Goal: Task Accomplishment & Management: Complete application form

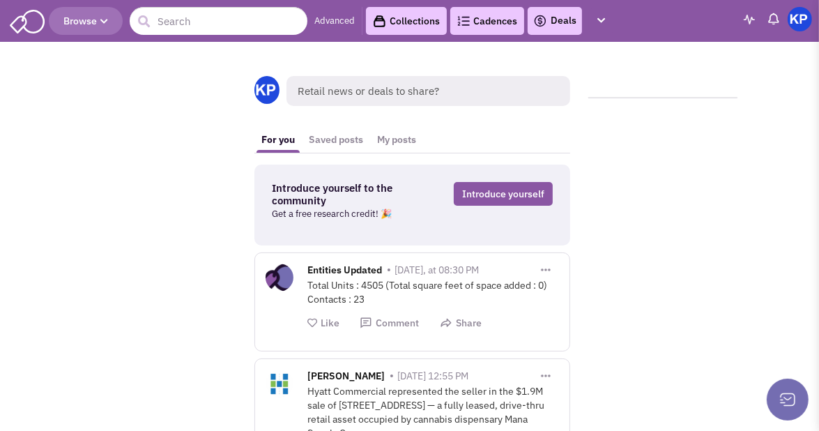
click at [563, 19] on link "Deals" at bounding box center [554, 21] width 43 height 17
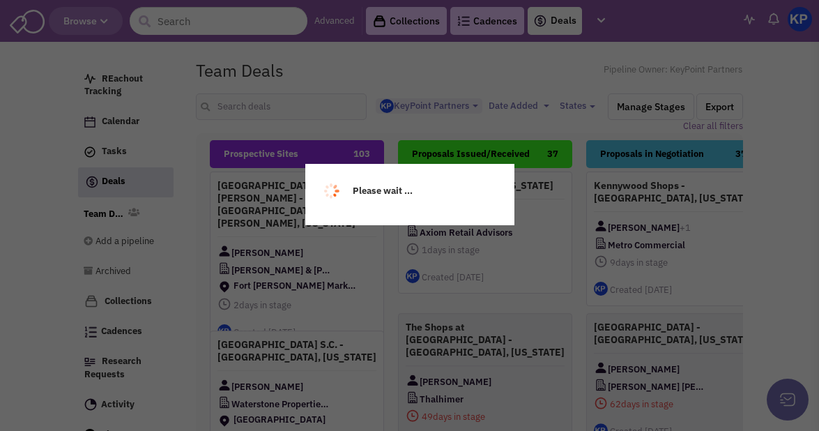
select select "1900"
select select
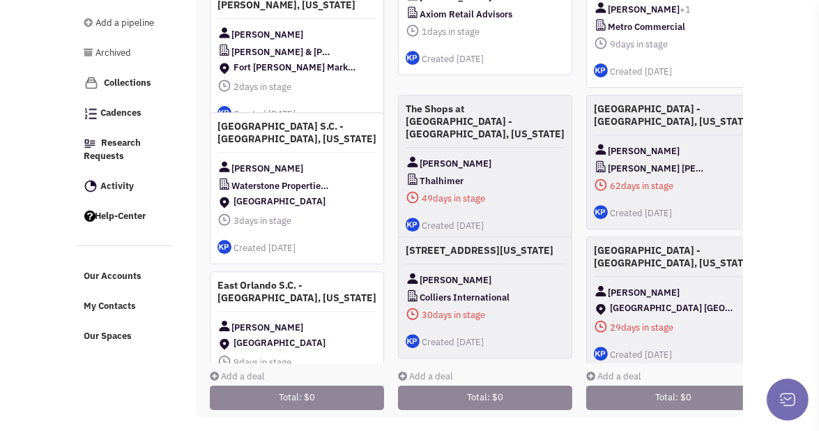
scroll to position [227, 0]
click at [259, 370] on link "Add a deal" at bounding box center [237, 376] width 55 height 12
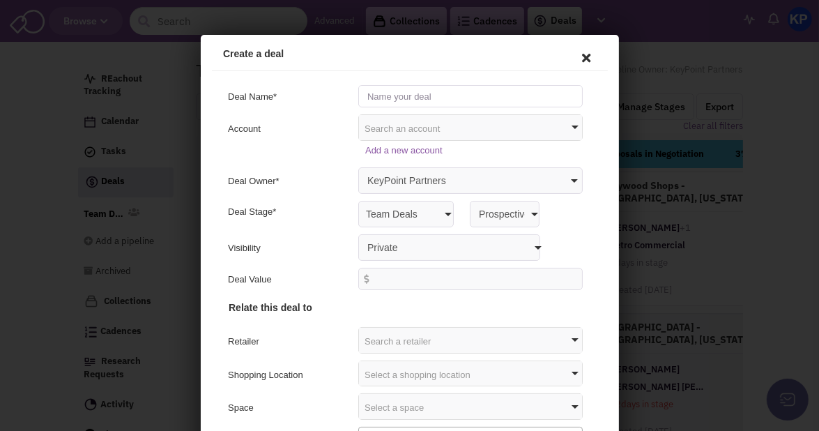
click at [435, 94] on input "text" at bounding box center [468, 93] width 225 height 22
type input "[GEOGRAPHIC_DATA] S.C. - [GEOGRAPHIC_DATA], [US_STATE]"
click at [382, 238] on select "Private Anyone with access to this pipeline" at bounding box center [447, 244] width 182 height 26
select select "false"
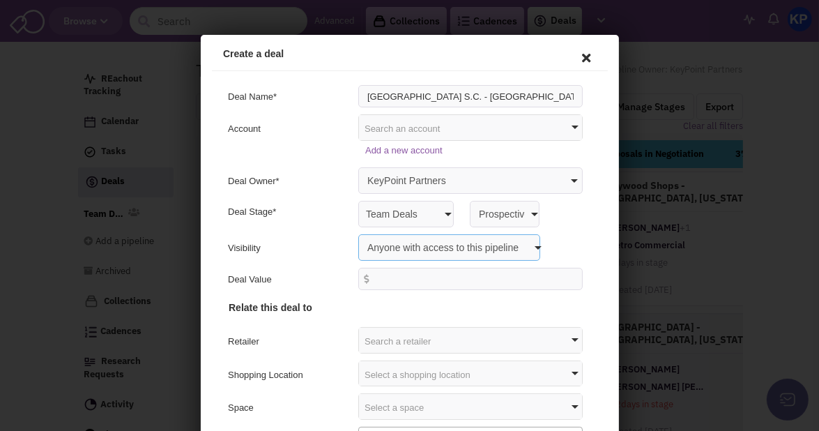
click at [356, 231] on select "Private Anyone with access to this pipeline" at bounding box center [447, 244] width 182 height 26
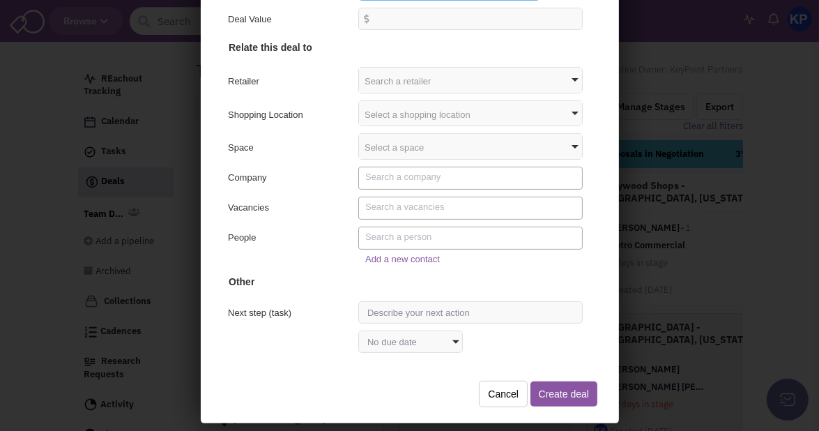
scroll to position [199, 0]
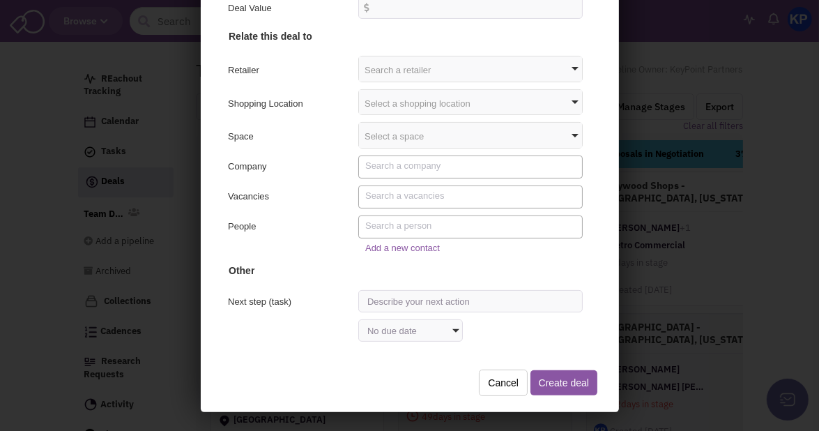
click at [393, 101] on div "Select a shopping location" at bounding box center [467, 101] width 223 height 25
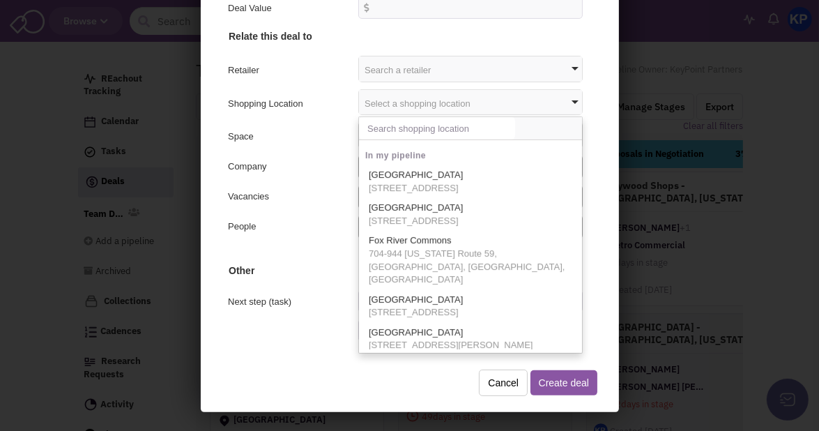
click at [394, 132] on input "text" at bounding box center [434, 127] width 156 height 22
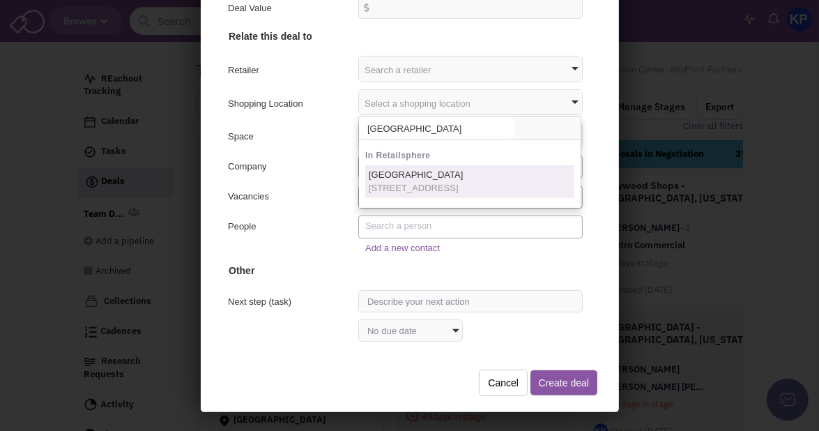
type input "[GEOGRAPHIC_DATA]"
click at [422, 188] on span "[STREET_ADDRESS]" at bounding box center [413, 187] width 94 height 13
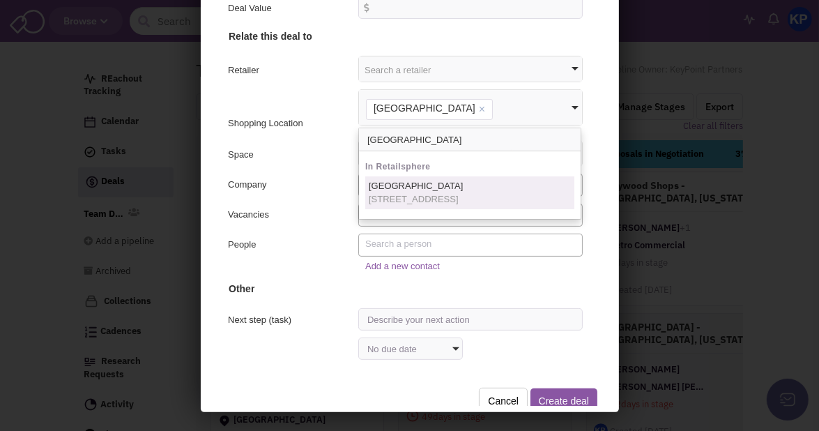
click at [326, 170] on h4 "Other" at bounding box center [406, 179] width 361 height 227
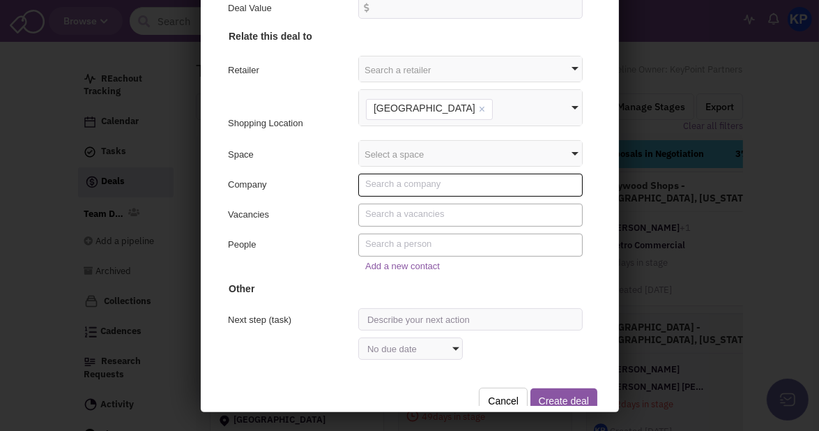
click at [413, 182] on textarea "Search" at bounding box center [470, 182] width 214 height 13
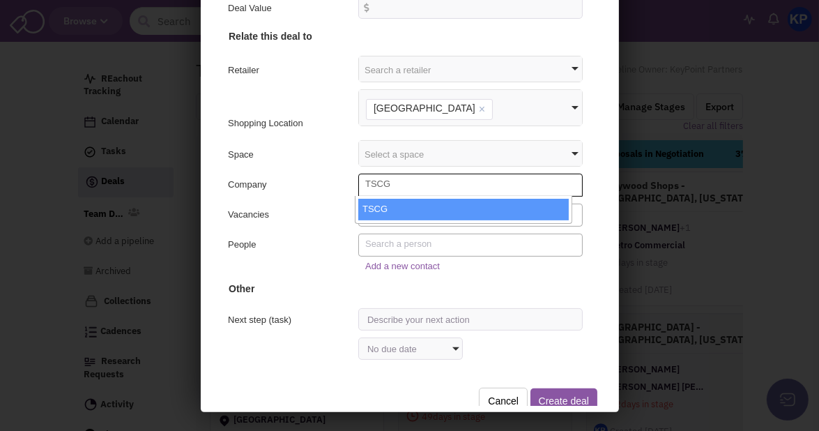
type textarea "TSCG"
select select "433573_11_0"
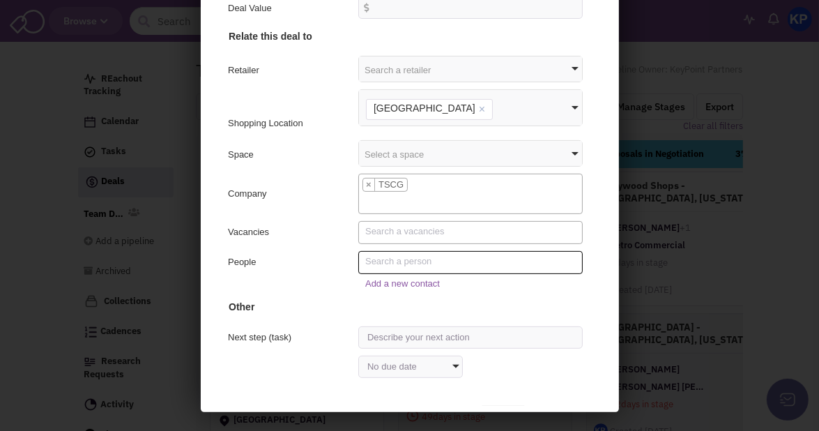
click at [428, 267] on span at bounding box center [468, 261] width 225 height 23
click at [356, 250] on select at bounding box center [356, 250] width 1 height 1
type textarea "[PERSON_NAME]"
click at [427, 280] on link "Add a new contact" at bounding box center [400, 282] width 75 height 10
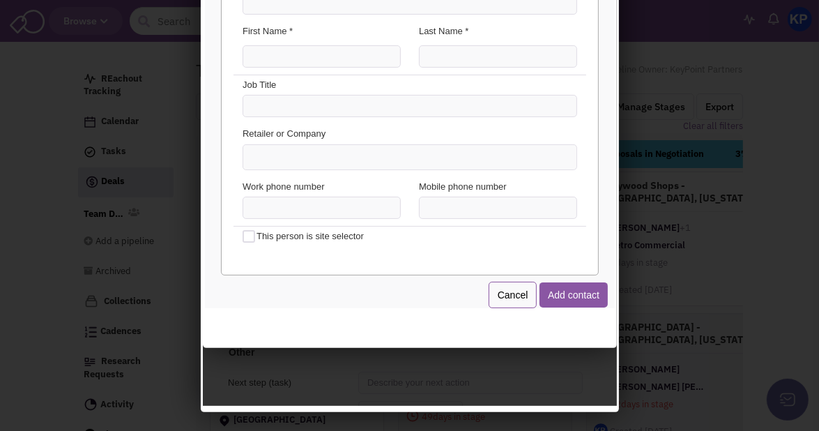
scroll to position [0, 0]
click at [287, 7] on input "Email Address *" at bounding box center [407, 2] width 335 height 22
type input "[PERSON_NAME][EMAIL_ADDRESS][PERSON_NAME][DOMAIN_NAME]"
type input "[PERSON_NAME]"
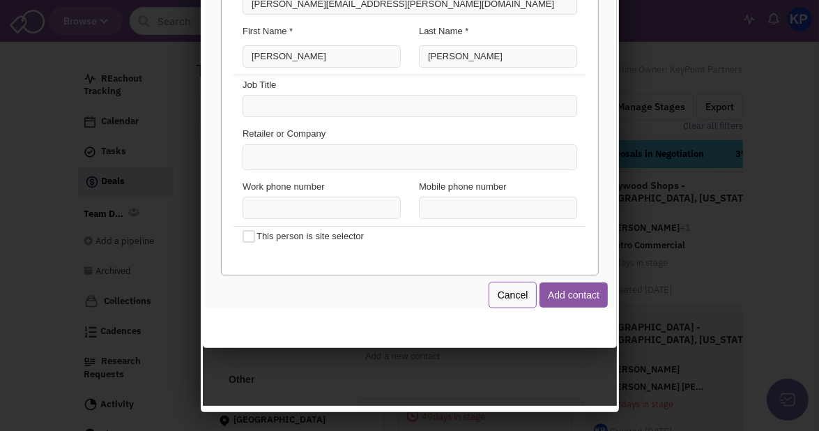
click at [304, 151] on ul at bounding box center [407, 156] width 333 height 24
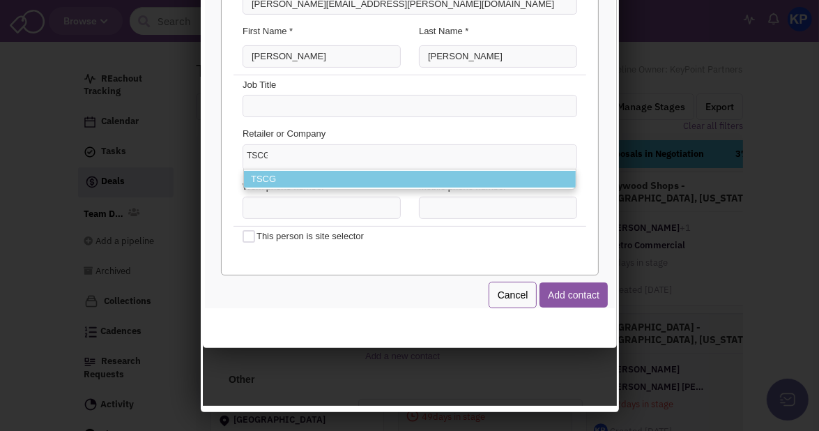
type input "TSCG"
click at [298, 176] on li "TSCG" at bounding box center [407, 177] width 332 height 17
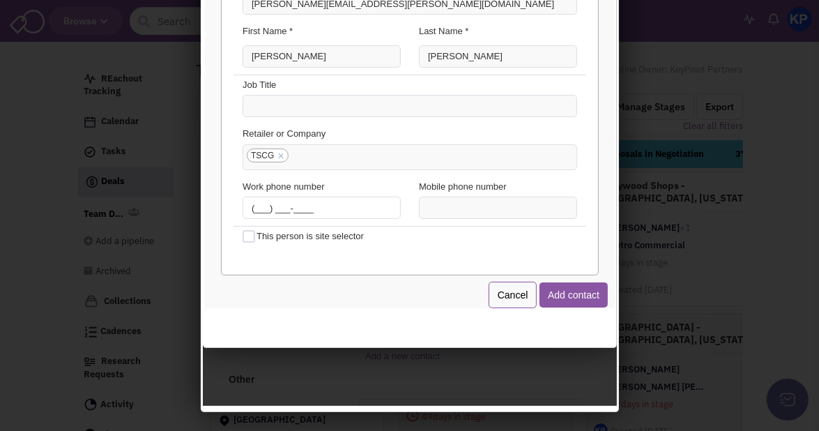
click at [257, 212] on input "(___) ___-____" at bounding box center [319, 206] width 158 height 22
click at [252, 205] on input "(___) ___-____" at bounding box center [319, 206] width 158 height 22
type input "[PHONE_NUMBER]"
click at [563, 294] on button "Add contact" at bounding box center [571, 293] width 68 height 25
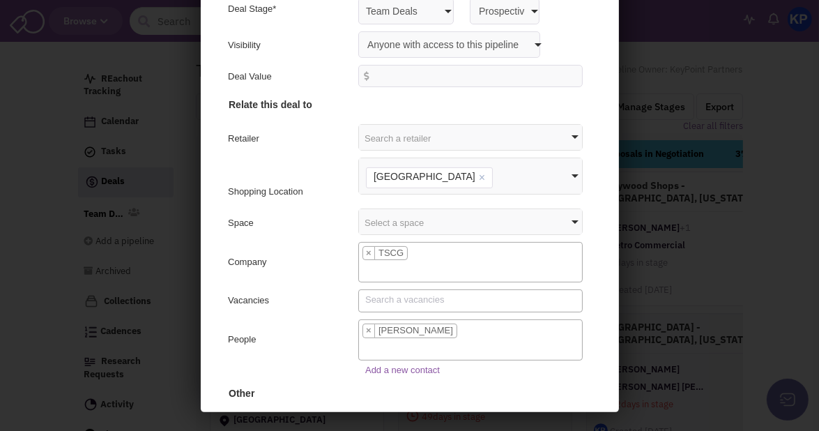
scroll to position [125, 0]
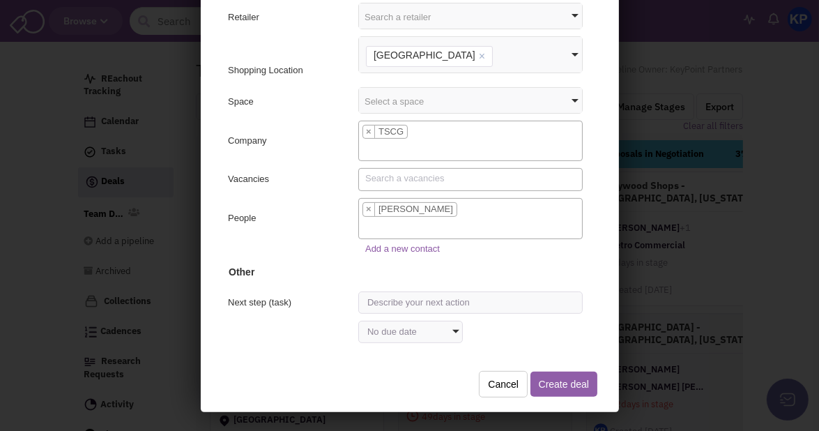
click at [573, 375] on button "Create deal" at bounding box center [561, 382] width 67 height 25
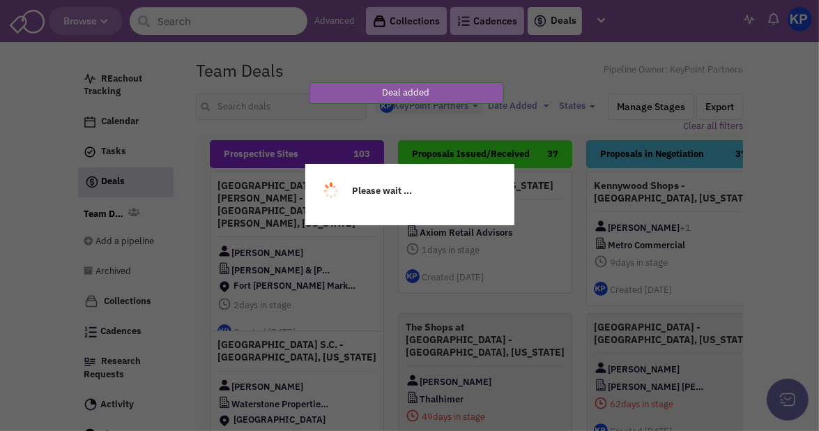
scroll to position [0, 0]
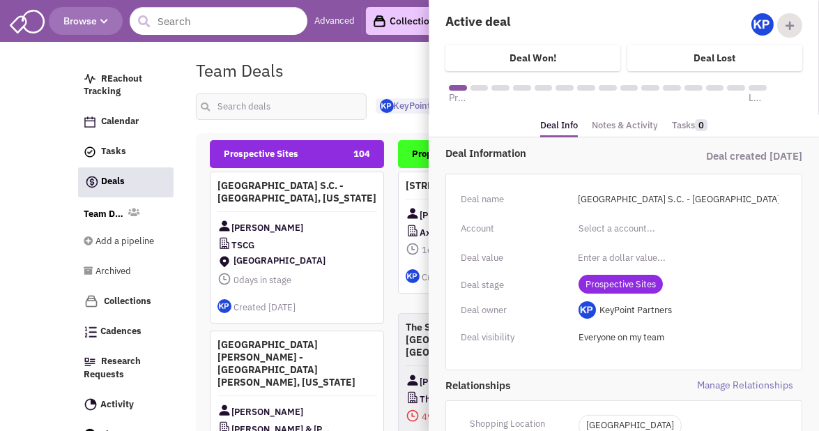
click at [607, 126] on link "Notes & Activity" at bounding box center [625, 126] width 66 height 20
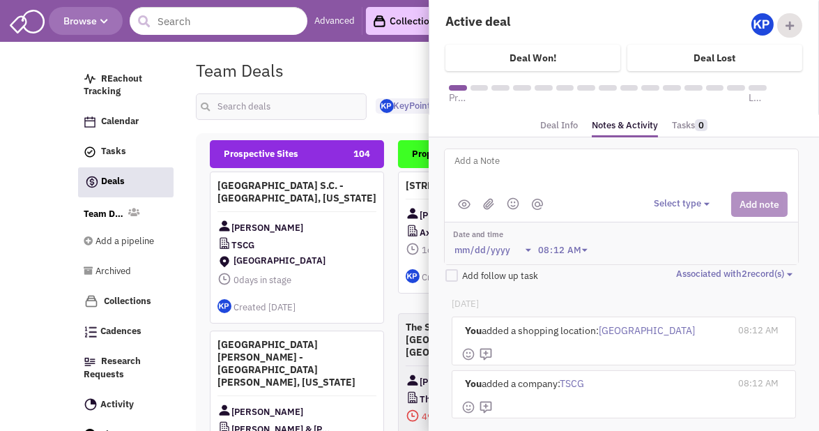
click at [482, 164] on textarea at bounding box center [625, 172] width 345 height 38
click at [672, 204] on button "Select type" at bounding box center [684, 203] width 60 height 13
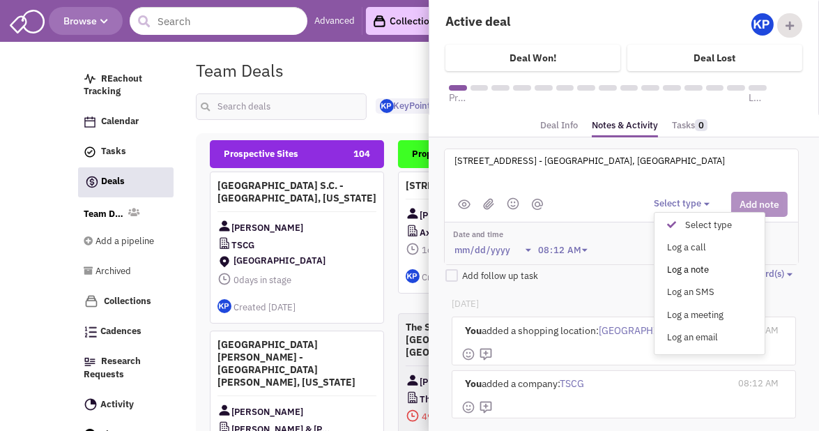
click at [682, 267] on div "Log a note" at bounding box center [675, 270] width 34 height 13
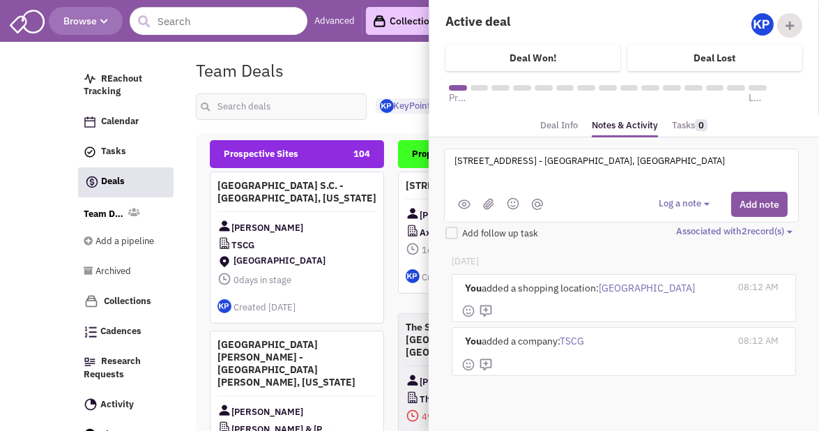
drag, startPoint x: 471, startPoint y: 158, endPoint x: 480, endPoint y: 160, distance: 8.6
click at [480, 160] on textarea "[STREET_ADDRESS] - [GEOGRAPHIC_DATA], [GEOGRAPHIC_DATA]" at bounding box center [625, 172] width 345 height 38
type textarea "[STREET_ADDRESS] - [GEOGRAPHIC_DATA], [GEOGRAPHIC_DATA]"
click at [761, 200] on button "Add note" at bounding box center [759, 204] width 56 height 25
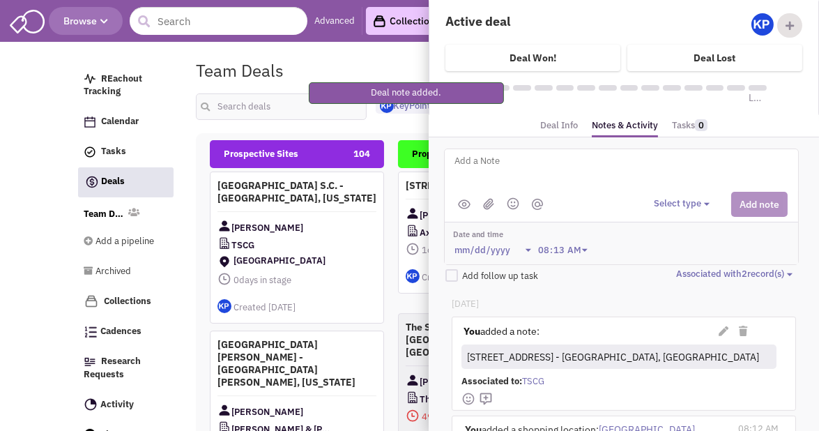
click at [534, 165] on textarea at bounding box center [625, 172] width 345 height 38
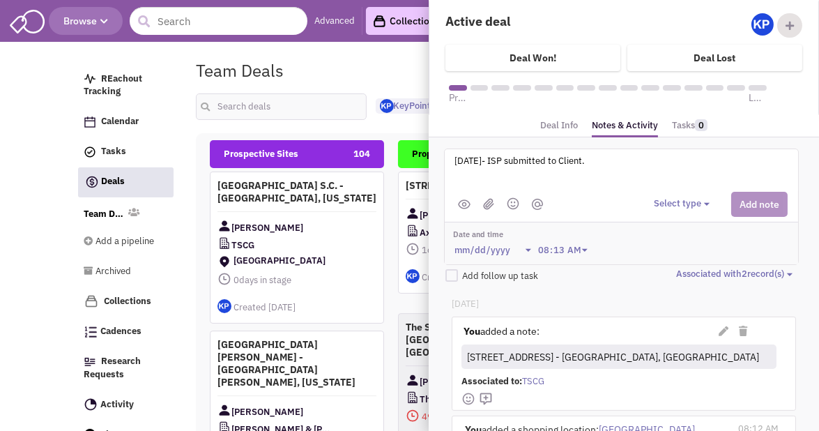
type textarea "[DATE]- ISP submitted to Client."
click at [662, 200] on button "Select type" at bounding box center [684, 203] width 60 height 13
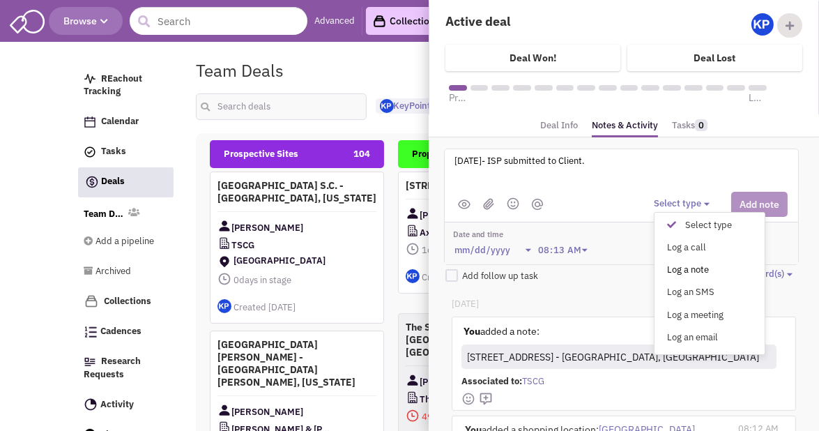
click at [681, 269] on div "Log a note" at bounding box center [675, 270] width 34 height 13
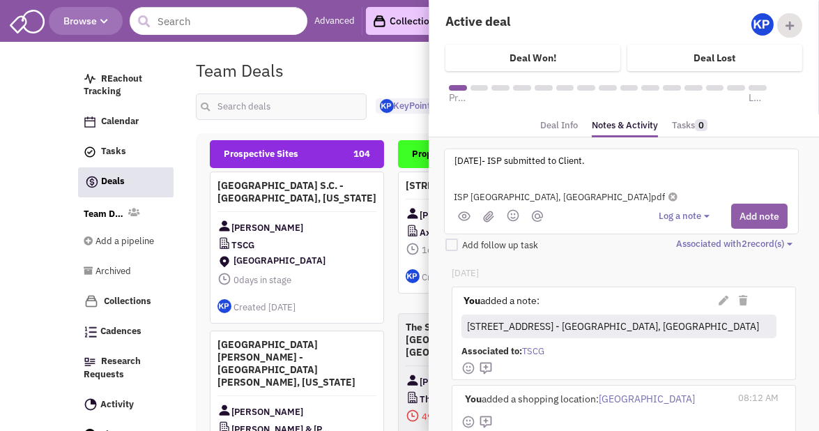
click at [757, 215] on button "Add note" at bounding box center [759, 216] width 56 height 25
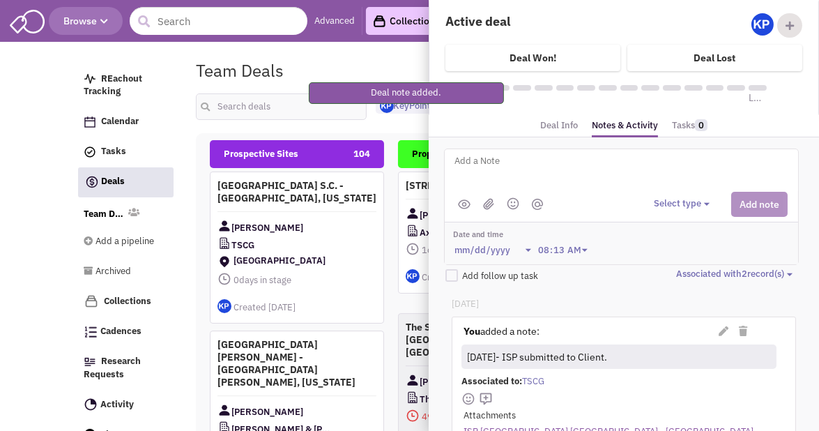
click at [328, 68] on div "Team Deals Pipeline Owner: KeyPoint Partners" at bounding box center [469, 70] width 565 height 32
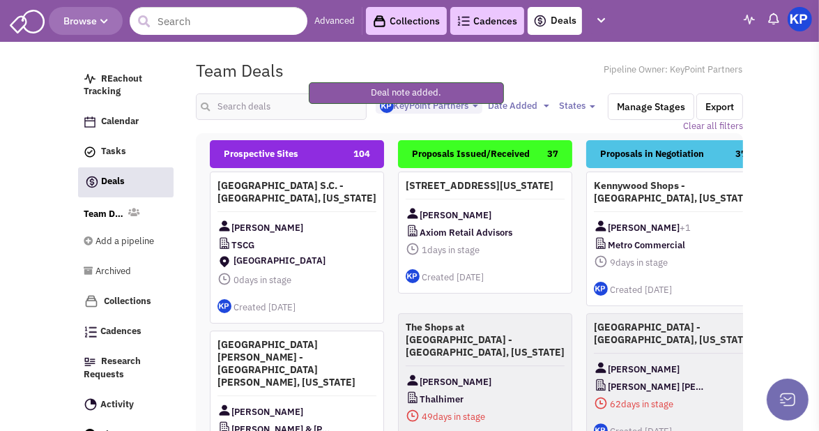
click at [800, 25] on img at bounding box center [800, 19] width 24 height 24
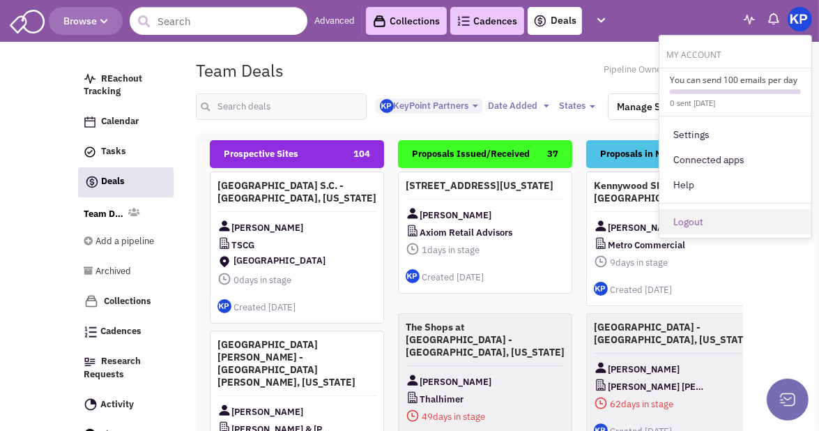
click at [697, 224] on link "Logout" at bounding box center [736, 221] width 152 height 25
